Goal: Task Accomplishment & Management: Manage account settings

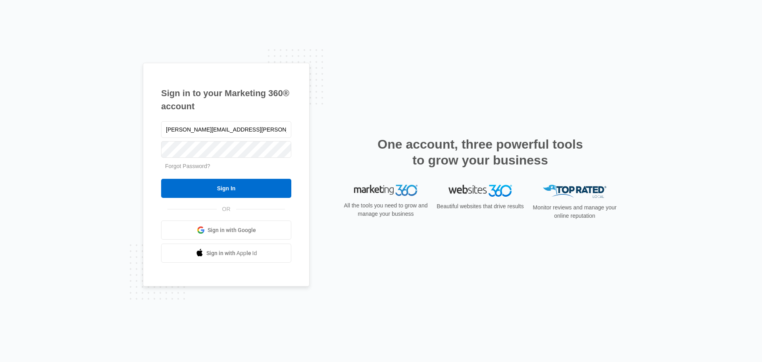
type input "[PERSON_NAME][EMAIL_ADDRESS][PERSON_NAME][DOMAIN_NAME]"
click at [185, 158] on div at bounding box center [226, 149] width 130 height 20
click at [204, 187] on input "Sign In" at bounding box center [226, 188] width 130 height 19
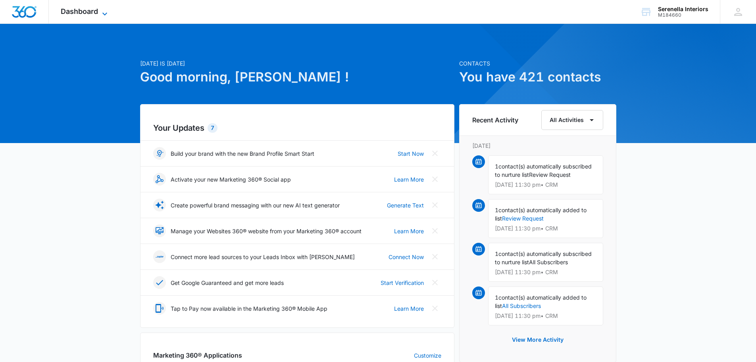
click at [101, 9] on icon at bounding box center [105, 14] width 10 height 10
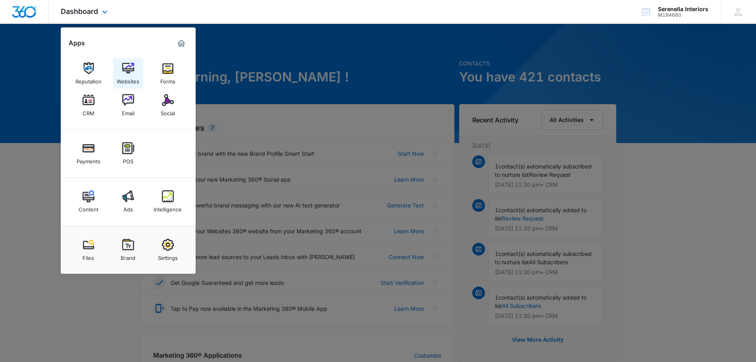
click at [124, 75] on div "Websites" at bounding box center [128, 79] width 23 height 10
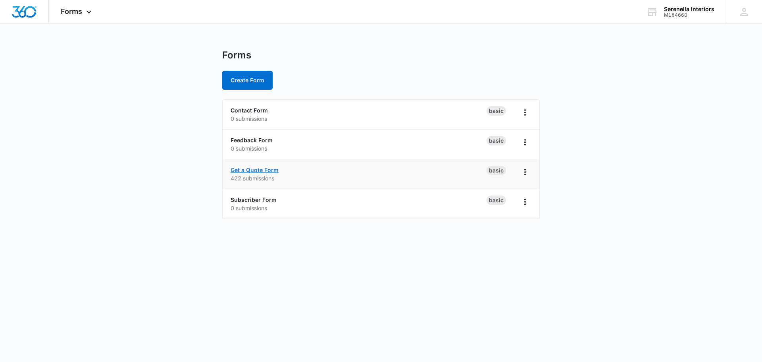
click at [277, 169] on link "Get a Quote Form" at bounding box center [255, 169] width 48 height 7
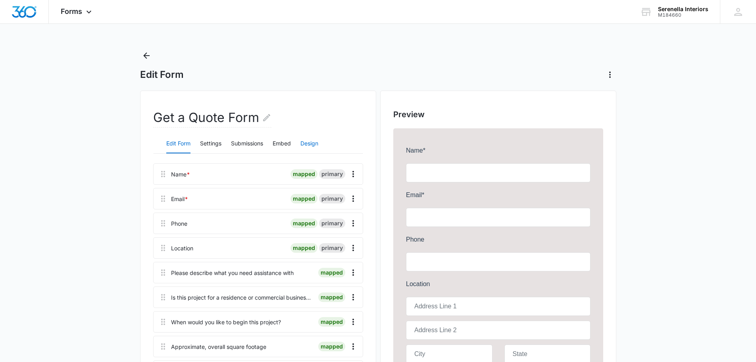
click at [309, 146] on button "Design" at bounding box center [310, 143] width 18 height 19
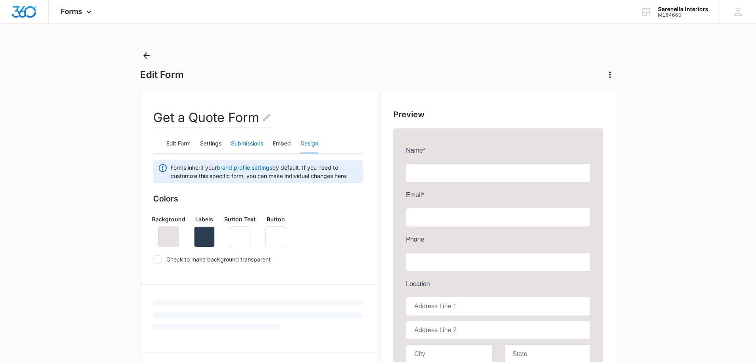
click at [251, 146] on button "Submissions" at bounding box center [247, 143] width 32 height 19
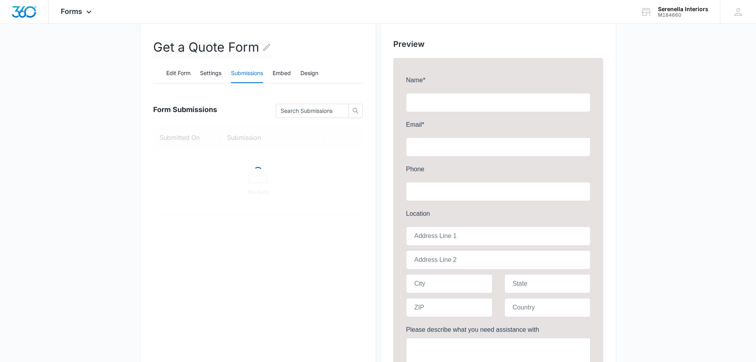
scroll to position [79, 0]
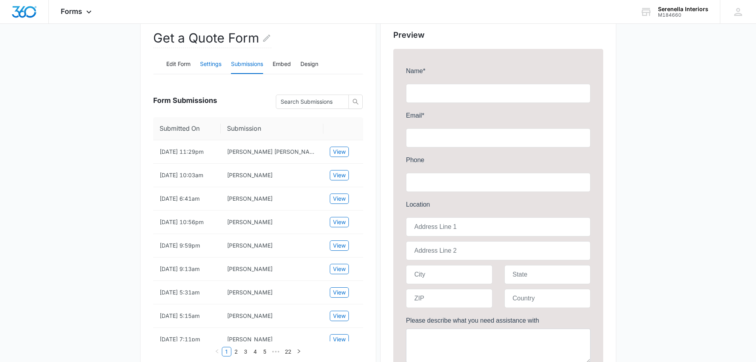
click at [220, 64] on button "Settings" at bounding box center [210, 64] width 21 height 19
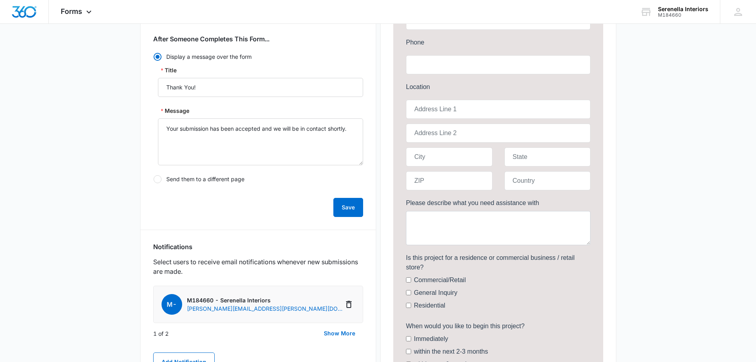
scroll to position [0, 0]
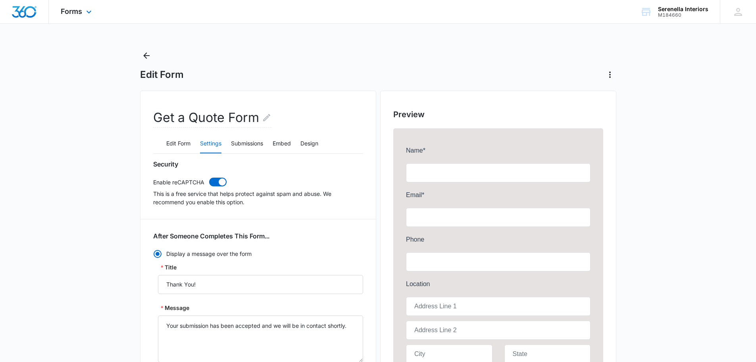
click at [82, 14] on div "Forms Apps Reputation Websites Forms CRM Email Social Payments POS Content Ads …" at bounding box center [77, 11] width 57 height 23
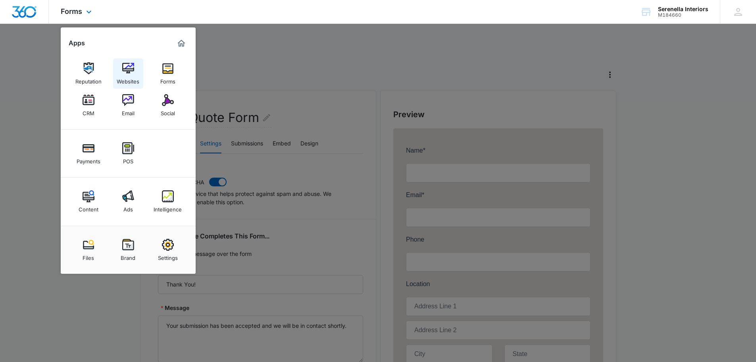
click at [127, 77] on div "Websites" at bounding box center [128, 79] width 23 height 10
